Goal: Navigation & Orientation: Find specific page/section

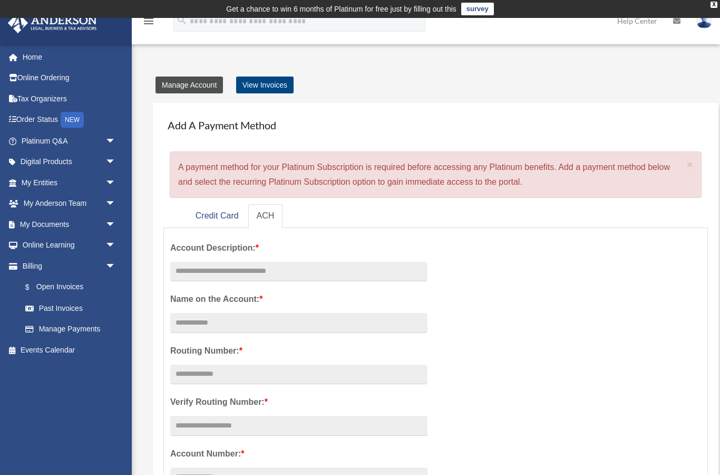
click at [204, 86] on link "Manage Account" at bounding box center [190, 84] width 68 height 17
click at [277, 89] on link "View Invoices" at bounding box center [264, 84] width 57 height 17
click at [288, 86] on link "View Invoices" at bounding box center [264, 84] width 57 height 17
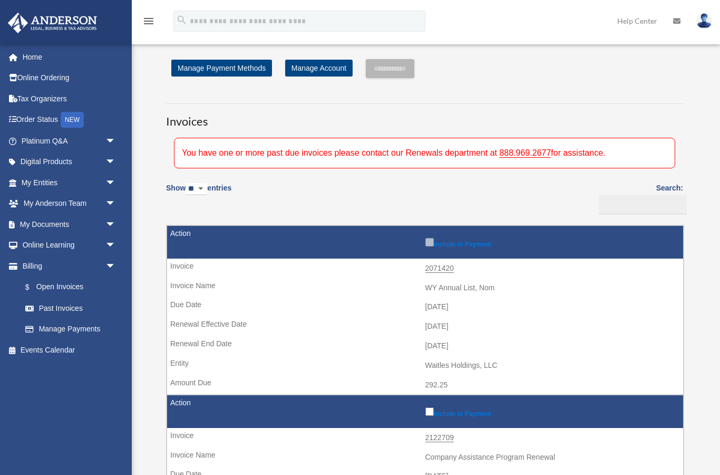
scroll to position [44, 0]
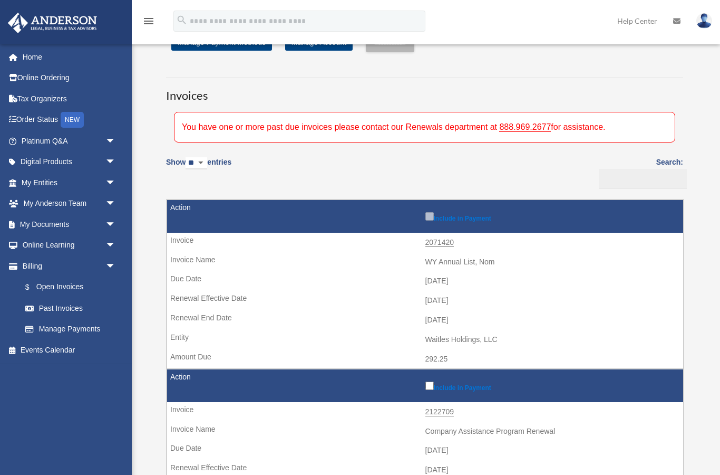
click at [676, 20] on icon at bounding box center [676, 20] width 7 height 7
click at [704, 22] on img at bounding box center [705, 20] width 16 height 15
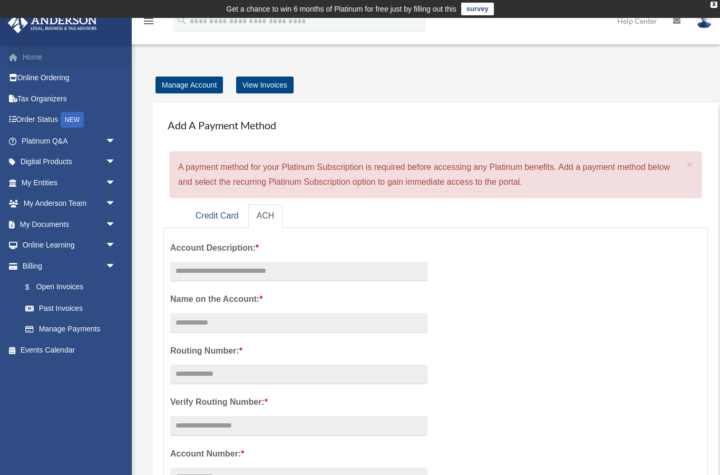
click at [37, 59] on link "Home" at bounding box center [69, 56] width 124 height 21
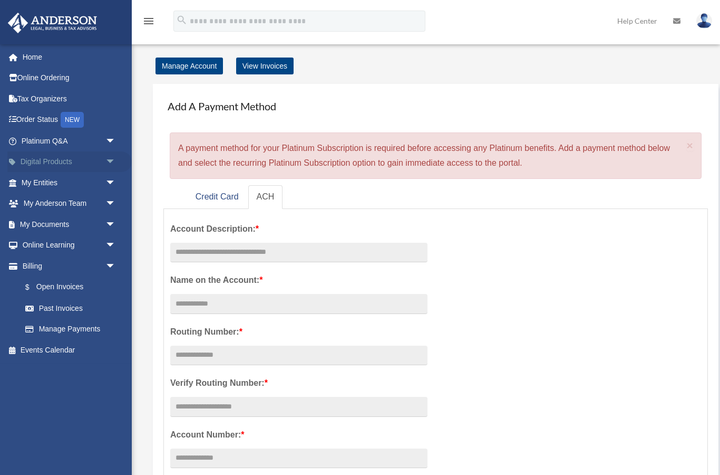
click at [52, 159] on link "Digital Products arrow_drop_down" at bounding box center [69, 161] width 124 height 21
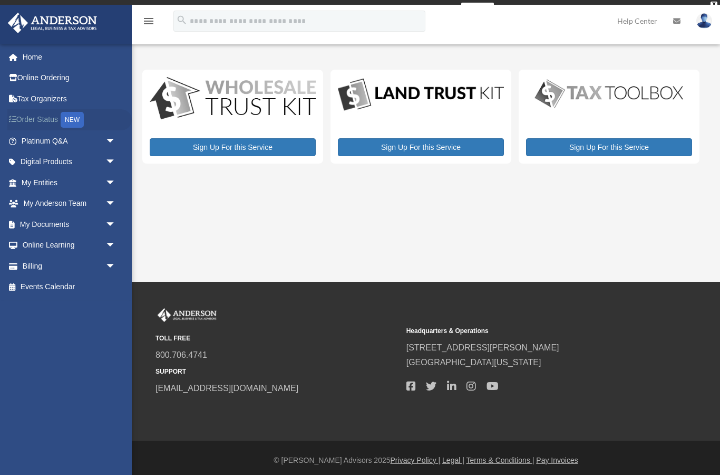
click at [47, 114] on link "Order Status NEW" at bounding box center [69, 120] width 124 height 22
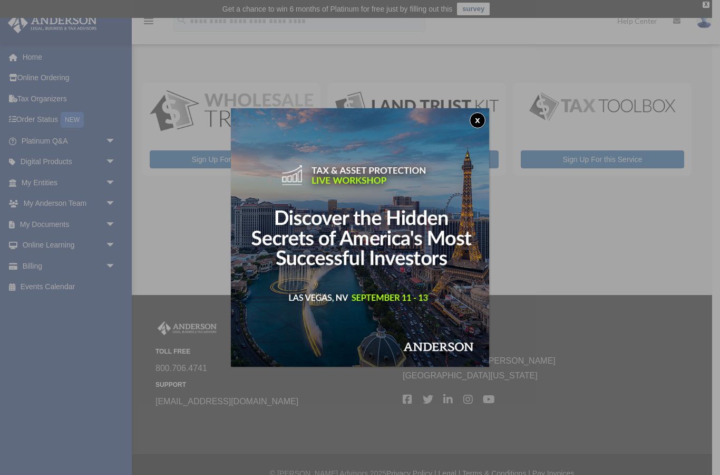
click at [477, 121] on button "x" at bounding box center [478, 120] width 16 height 16
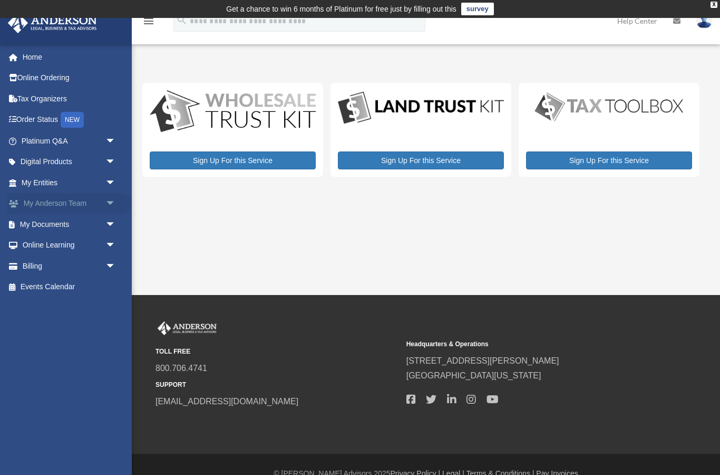
click at [59, 208] on link "My Anderson Team arrow_drop_down" at bounding box center [69, 203] width 124 height 21
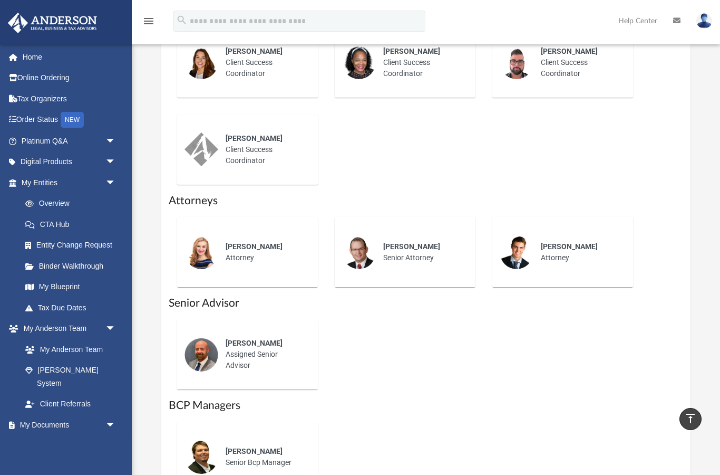
scroll to position [533, 0]
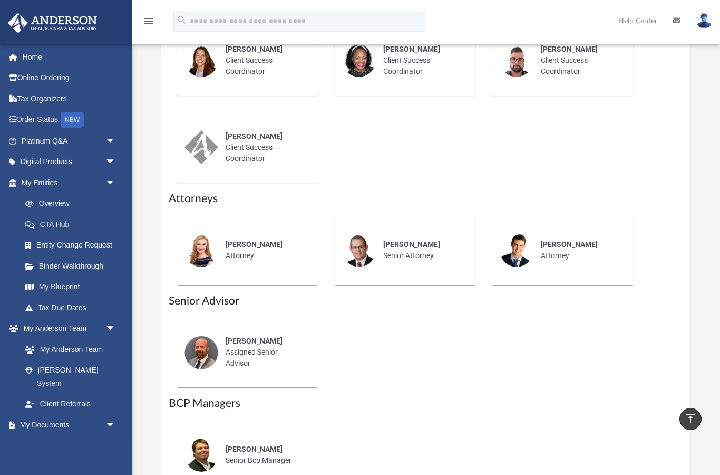
click at [273, 353] on div "[PERSON_NAME] Assigned Senior Advisor" at bounding box center [264, 352] width 92 height 48
click at [261, 254] on div "[PERSON_NAME] Attorney" at bounding box center [248, 249] width 126 height 55
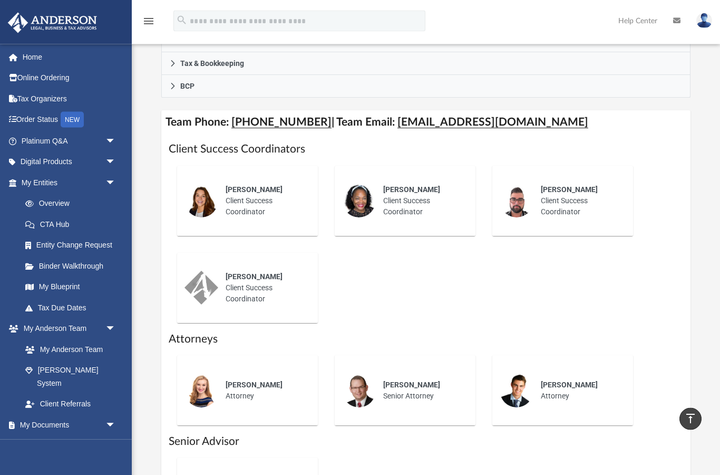
scroll to position [393, 0]
click at [279, 264] on div "[PERSON_NAME] Client Success Coordinator" at bounding box center [264, 288] width 92 height 48
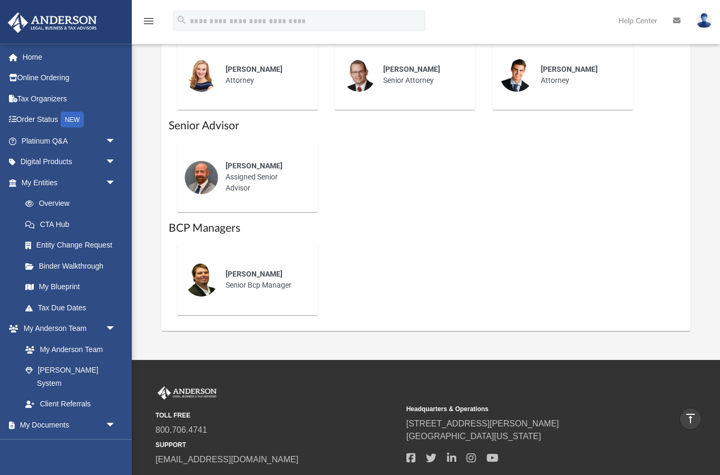
scroll to position [716, 0]
